Goal: Information Seeking & Learning: Check status

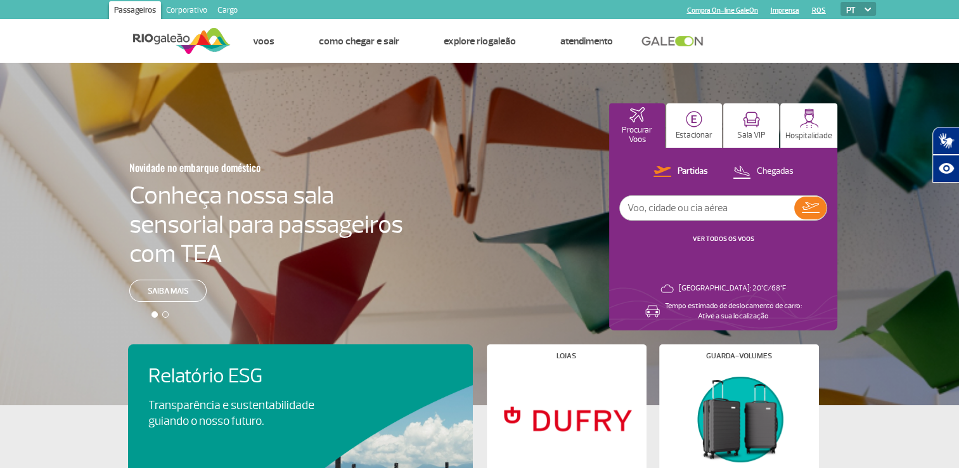
click at [666, 213] on input "text" at bounding box center [707, 208] width 174 height 24
type input "LA4593"
click at [809, 207] on img at bounding box center [811, 207] width 18 height 11
click at [687, 205] on input "text" at bounding box center [707, 208] width 174 height 24
type input "4593"
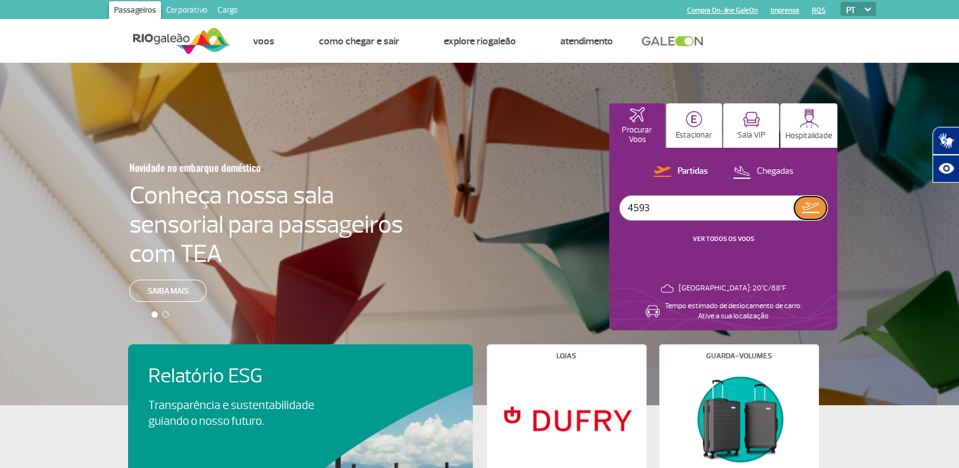
click at [823, 202] on button at bounding box center [810, 207] width 32 height 23
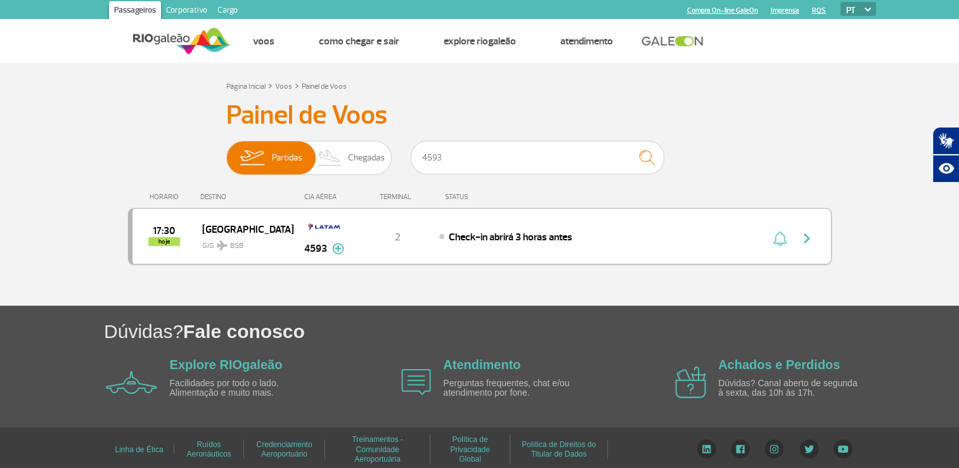
click at [339, 245] on img at bounding box center [338, 248] width 12 height 11
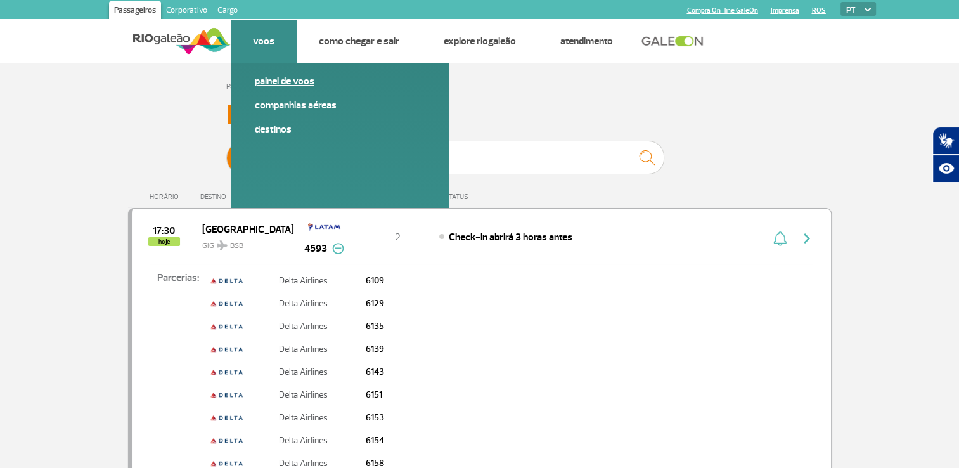
click at [285, 80] on link "Painel de voos" at bounding box center [340, 81] width 170 height 14
click at [266, 82] on link "Painel de voos" at bounding box center [340, 81] width 170 height 14
click at [266, 81] on link "Painel de voos" at bounding box center [340, 81] width 170 height 14
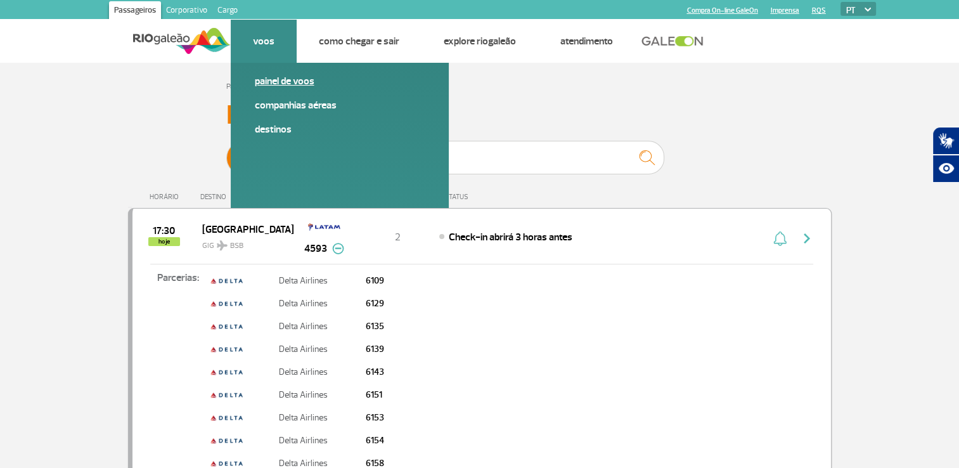
click at [266, 81] on link "Painel de voos" at bounding box center [340, 81] width 170 height 14
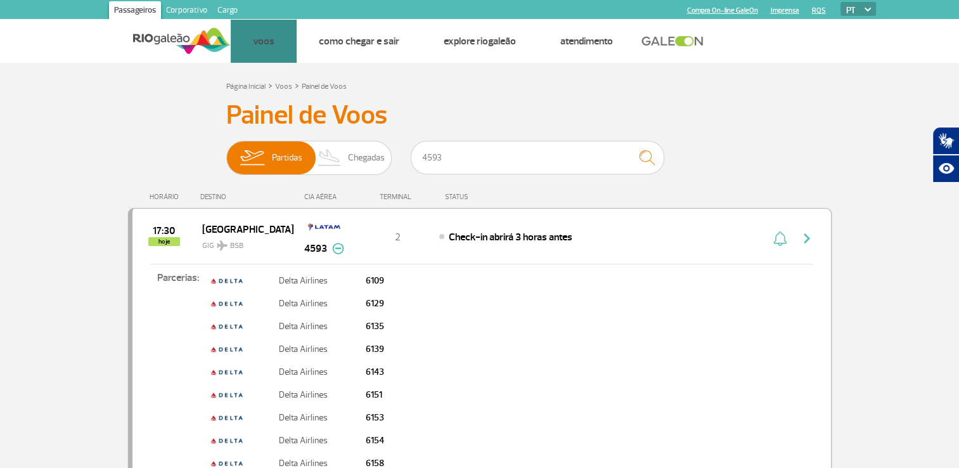
drag, startPoint x: 279, startPoint y: 35, endPoint x: 298, endPoint y: 84, distance: 52.6
click at [297, 63] on li "Voos Painel de voos Companhias Aéreas Destinos" at bounding box center [264, 41] width 66 height 43
click at [0, 0] on link "Painel de voos" at bounding box center [0, 0] width 0 height 0
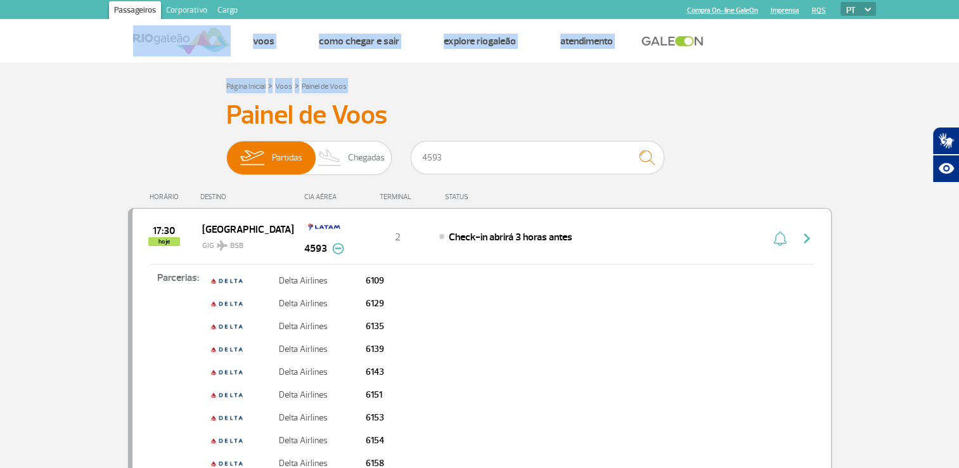
drag, startPoint x: 298, startPoint y: 84, endPoint x: 177, endPoint y: 27, distance: 134.7
click at [177, 27] on div "Passageiros Corporativo Cargo Compra On-line GaleOn Imprensa RQS PT ENG ESP Pág…" at bounding box center [479, 414] width 959 height 829
click at [177, 27] on img at bounding box center [182, 40] width 98 height 31
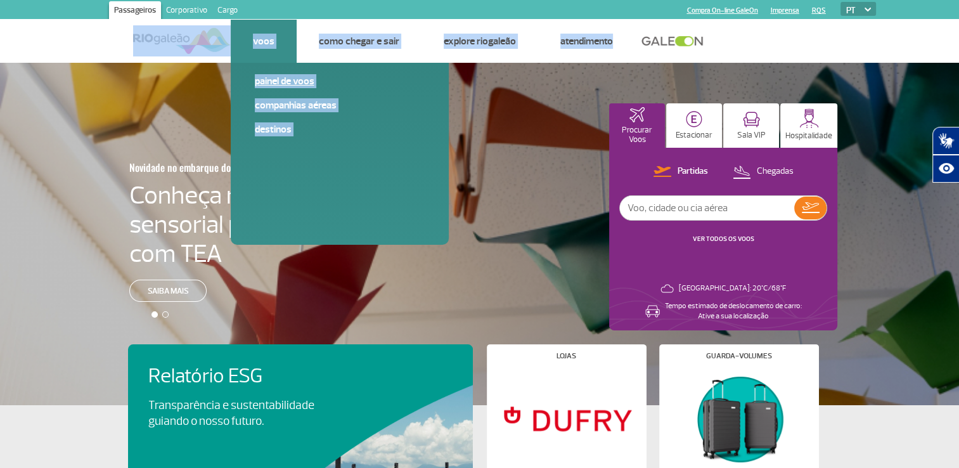
click at [274, 84] on link "Painel de voos" at bounding box center [340, 81] width 170 height 14
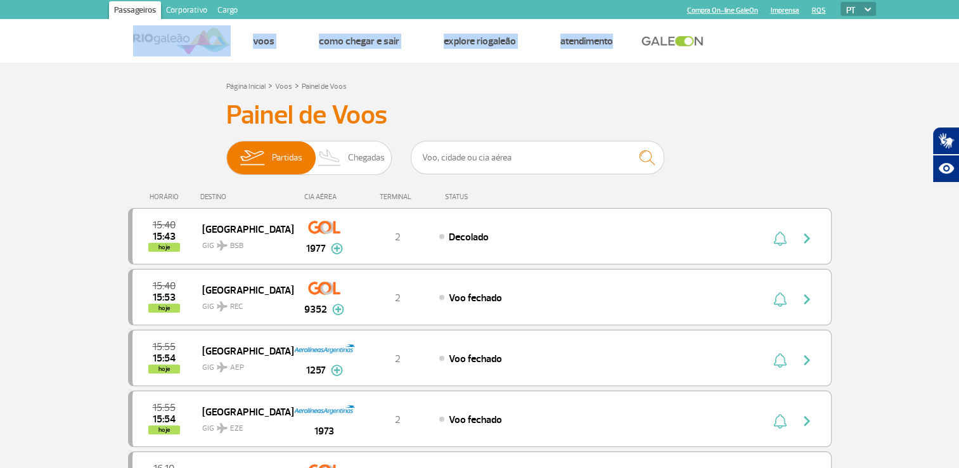
click at [518, 93] on div "Página Inicial > Voos > Painel de Voos" at bounding box center [479, 85] width 507 height 15
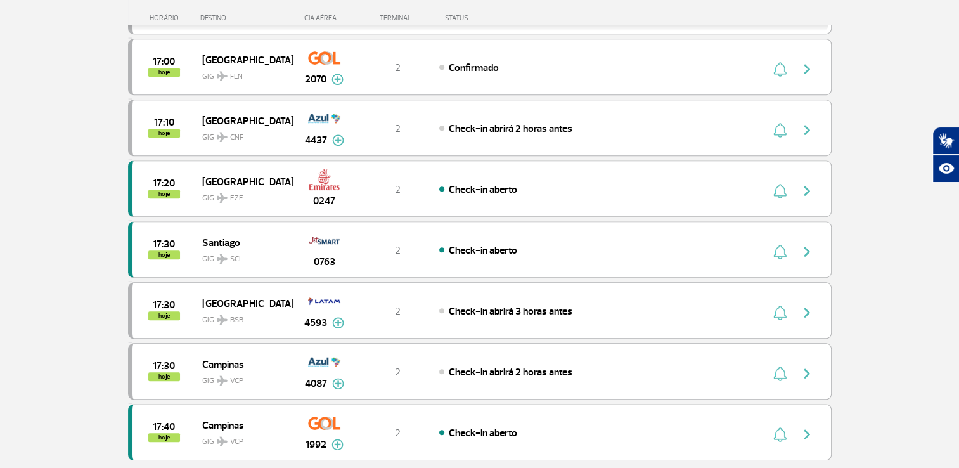
scroll to position [1022, 0]
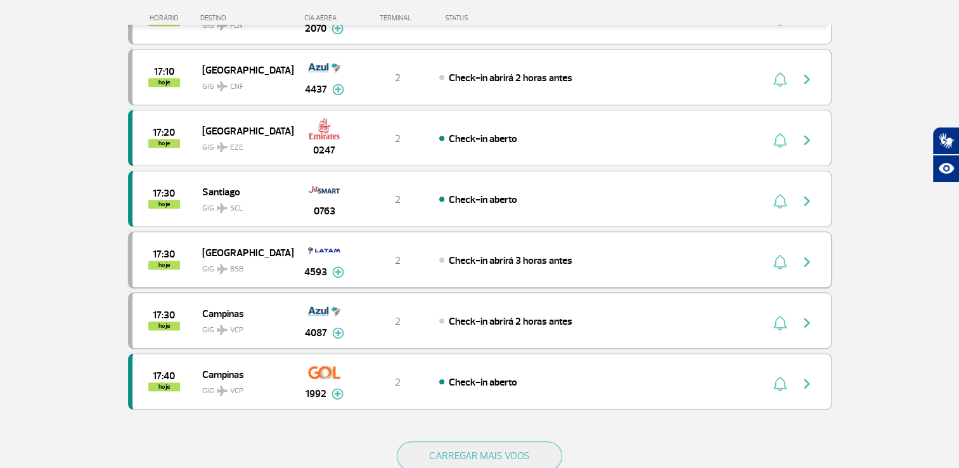
click at [337, 266] on img at bounding box center [338, 271] width 12 height 11
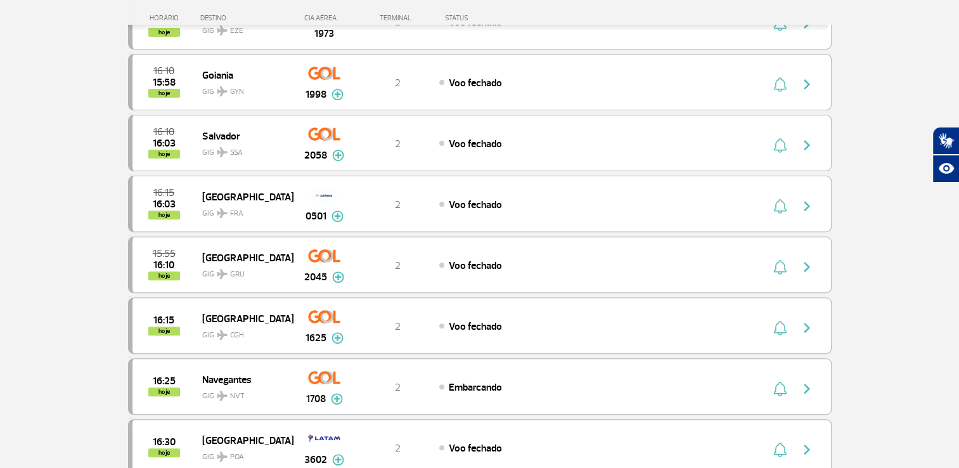
scroll to position [818, 0]
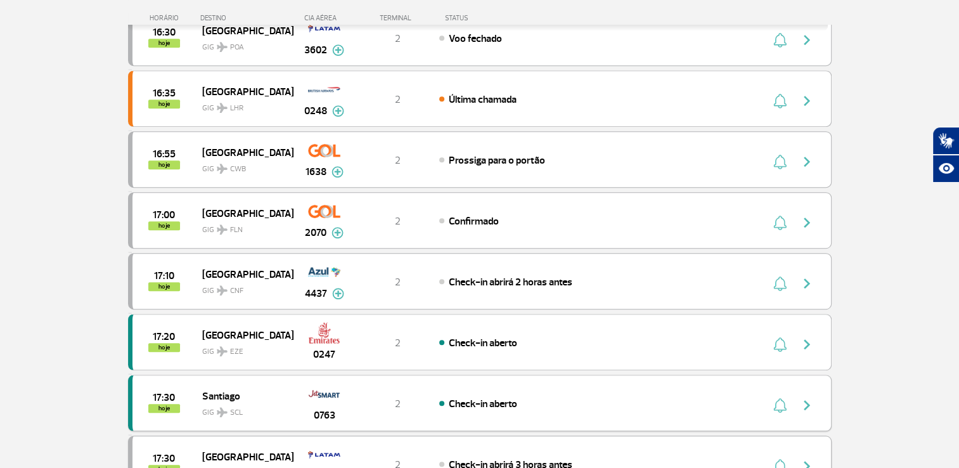
click at [218, 407] on img at bounding box center [222, 412] width 11 height 10
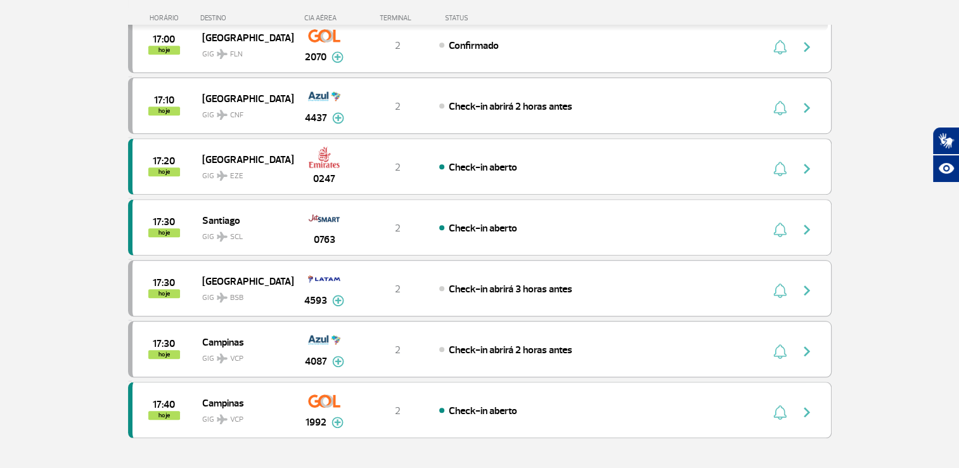
scroll to position [998, 0]
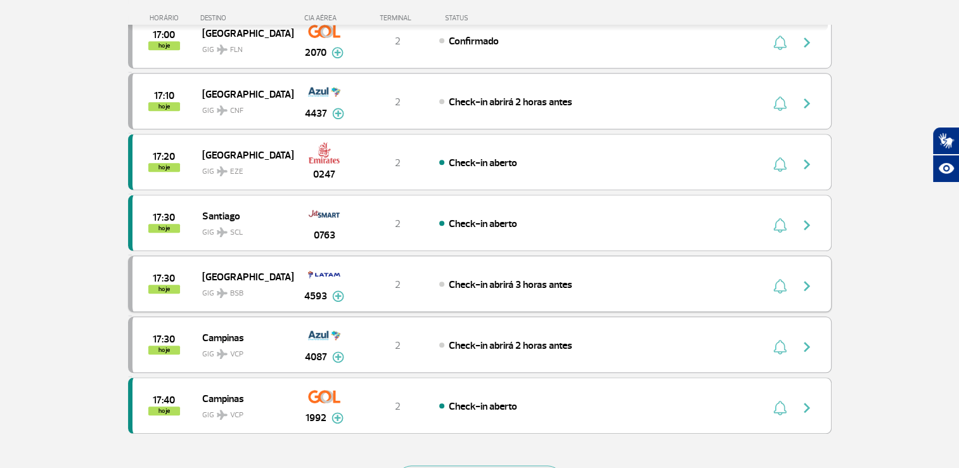
click at [187, 278] on div "17:30 hoje" at bounding box center [167, 284] width 70 height 20
